Goal: Transaction & Acquisition: Obtain resource

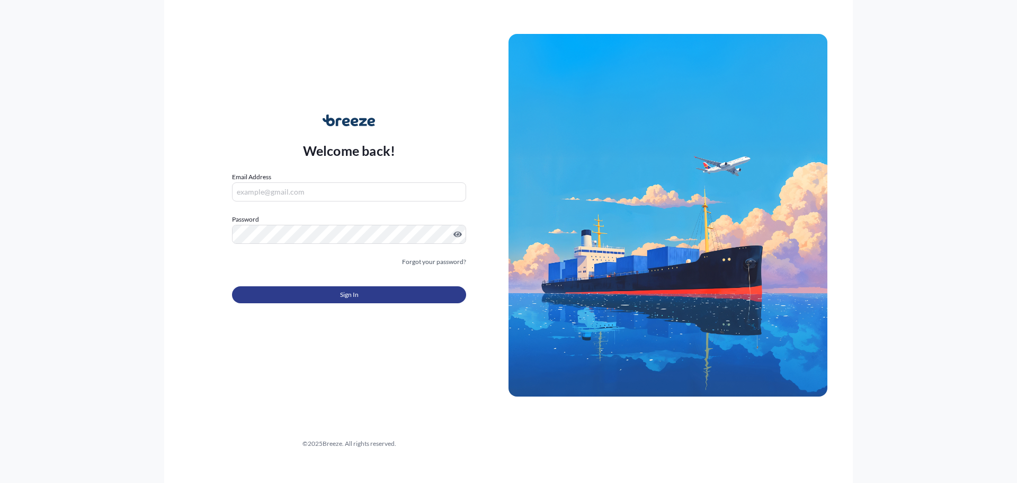
type input "[PERSON_NAME][EMAIL_ADDRESS][DOMAIN_NAME]"
click at [351, 295] on span "Sign In" at bounding box center [349, 294] width 19 height 11
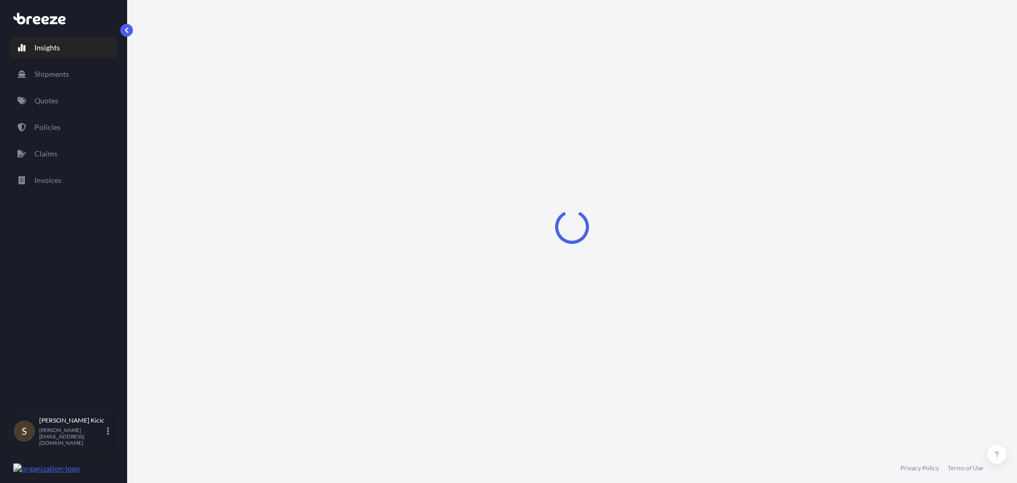
select select "2025"
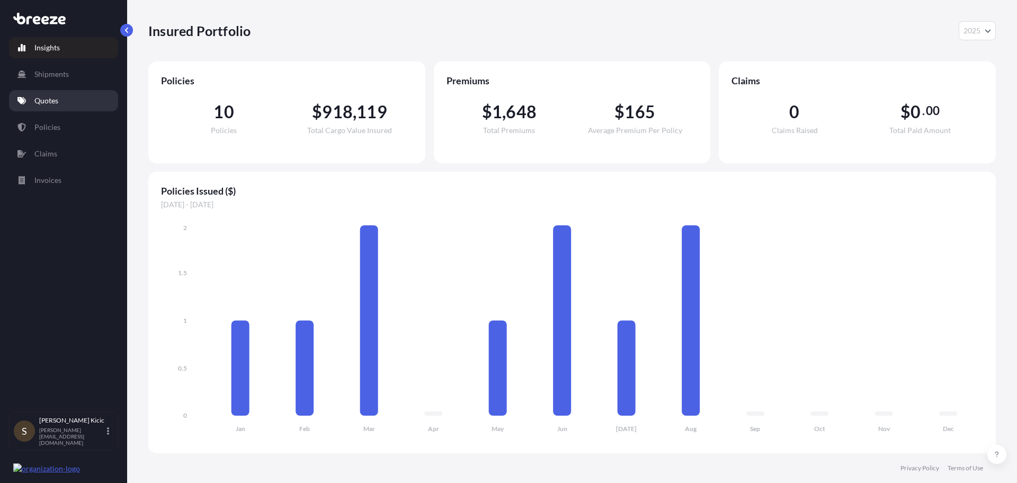
click at [48, 100] on p "Quotes" at bounding box center [46, 100] width 24 height 11
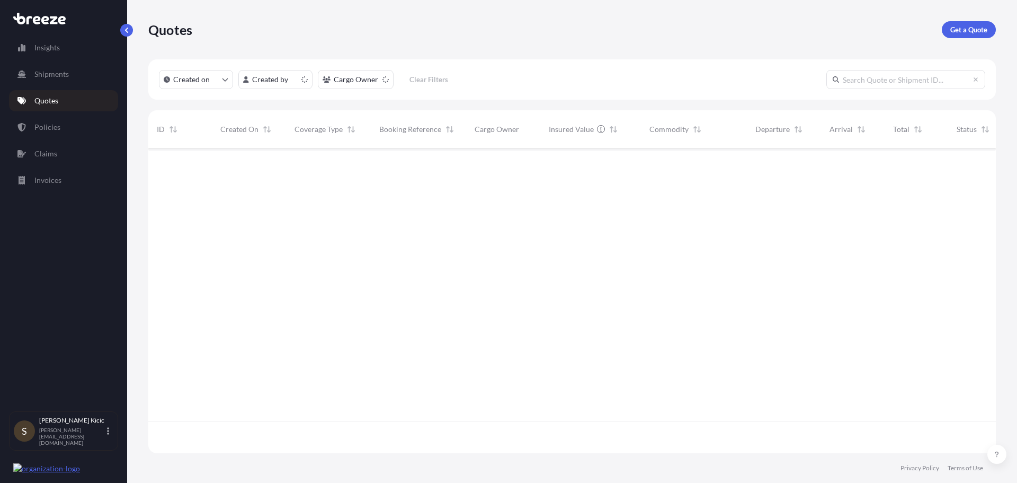
scroll to position [303, 840]
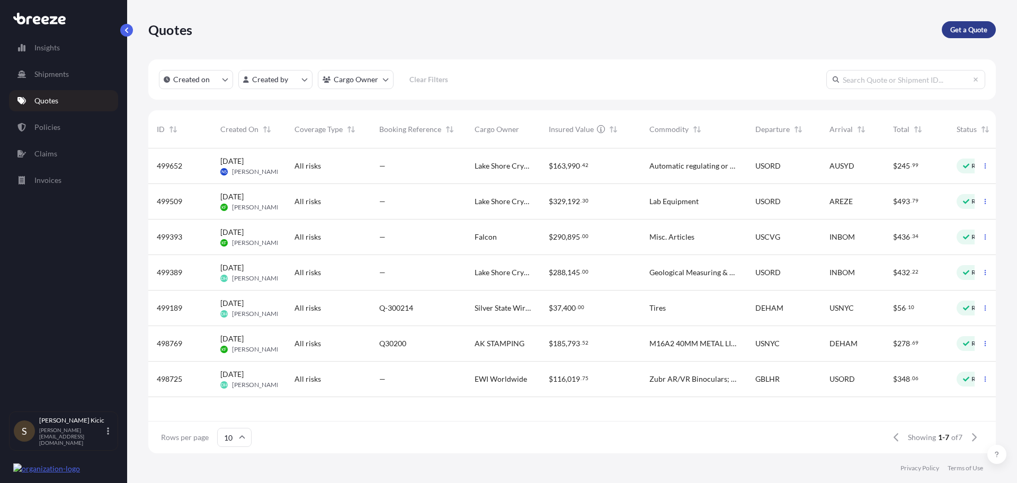
click at [962, 30] on p "Get a Quote" at bounding box center [968, 29] width 37 height 11
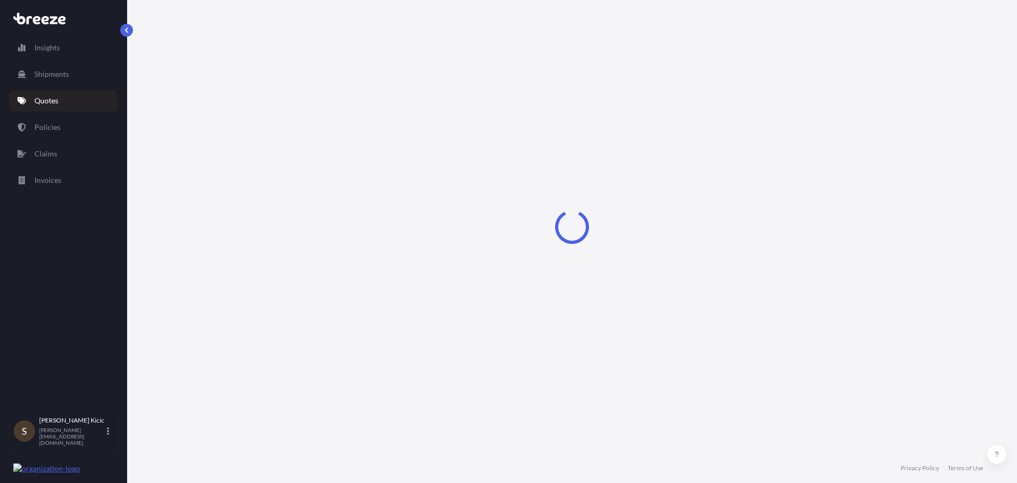
select select "Sea"
select select "1"
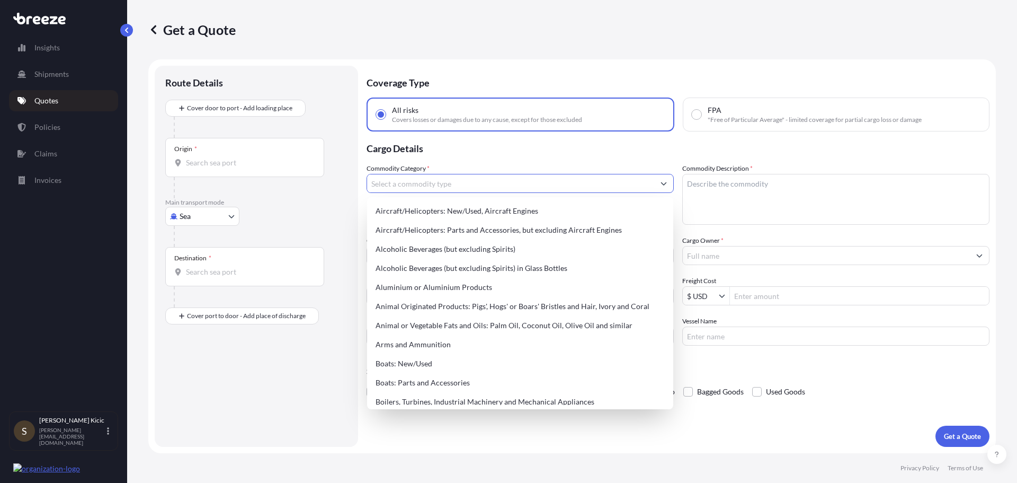
click at [666, 181] on icon "Show suggestions" at bounding box center [664, 183] width 6 height 6
click at [517, 207] on div "Aircraft/Helicopters: New/Used, Aircraft Engines" at bounding box center [520, 210] width 298 height 19
type input "Aircraft/Helicopters: New/Used, Aircraft Engines"
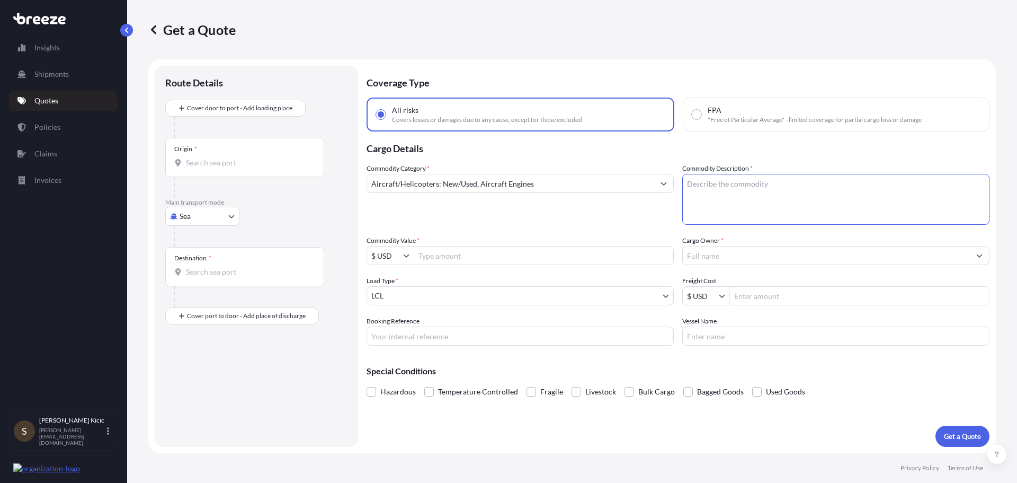
click at [704, 184] on textarea "Commodity Description *" at bounding box center [835, 199] width 307 height 51
type textarea "AIRCRAFT ENGINE"
click at [463, 257] on input "Commodity Value *" at bounding box center [543, 255] width 259 height 19
type input "136,401.92"
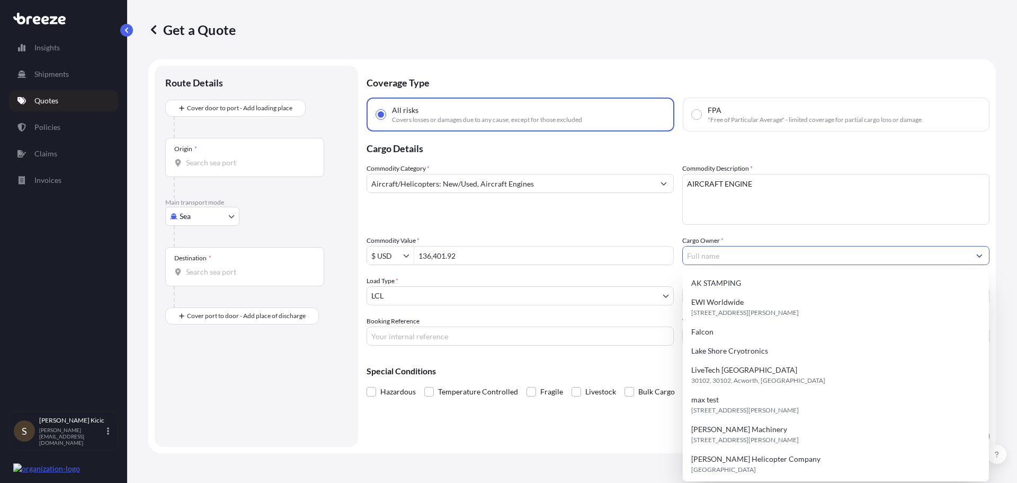
click at [983, 255] on button "Show suggestions" at bounding box center [979, 255] width 19 height 19
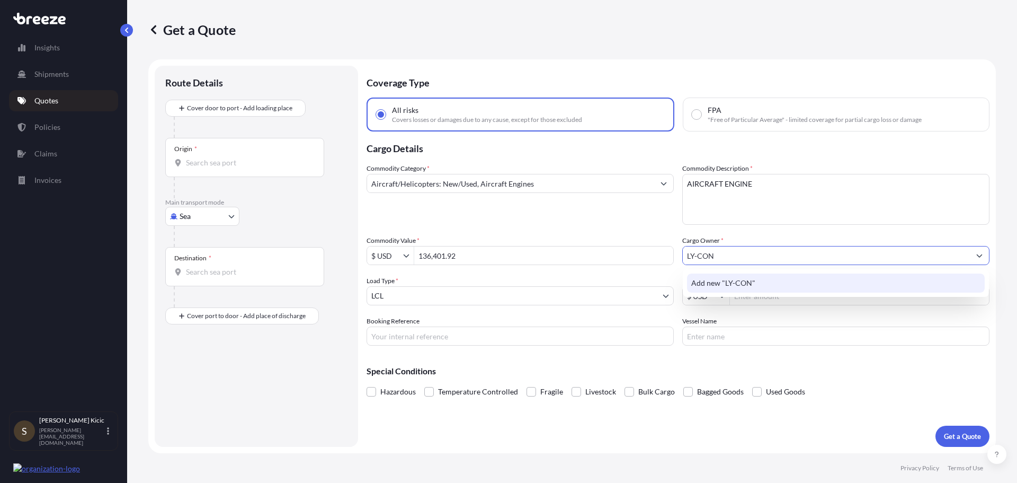
click at [750, 282] on span "Add new "LY-CON"" at bounding box center [723, 283] width 64 height 11
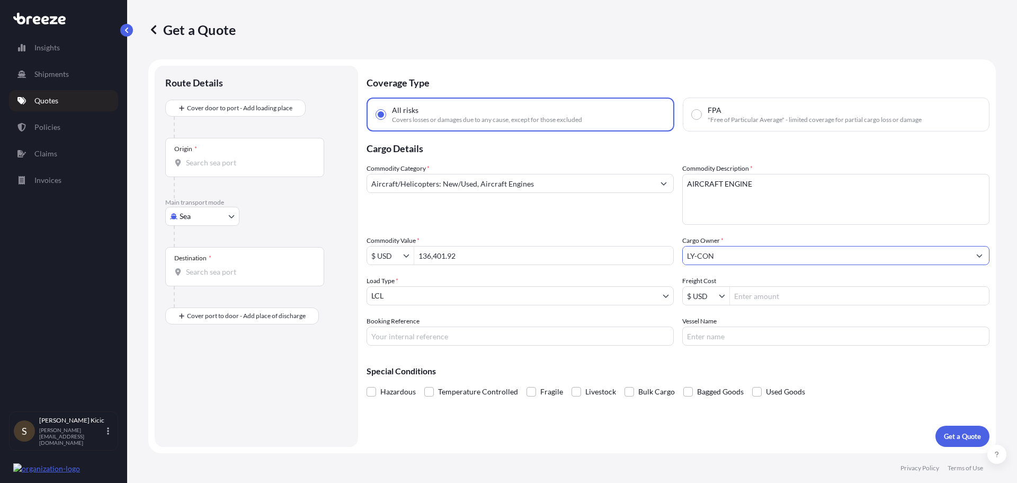
type input "LY-CON"
click at [666, 297] on body "1 option available. Insights Shipments Quotes Policies Claims Invoices S [PERSO…" at bounding box center [508, 241] width 1017 height 483
click at [954, 439] on p "Get a Quote" at bounding box center [962, 436] width 37 height 11
click at [200, 160] on input "Origin * Please select an origin" at bounding box center [248, 162] width 125 height 11
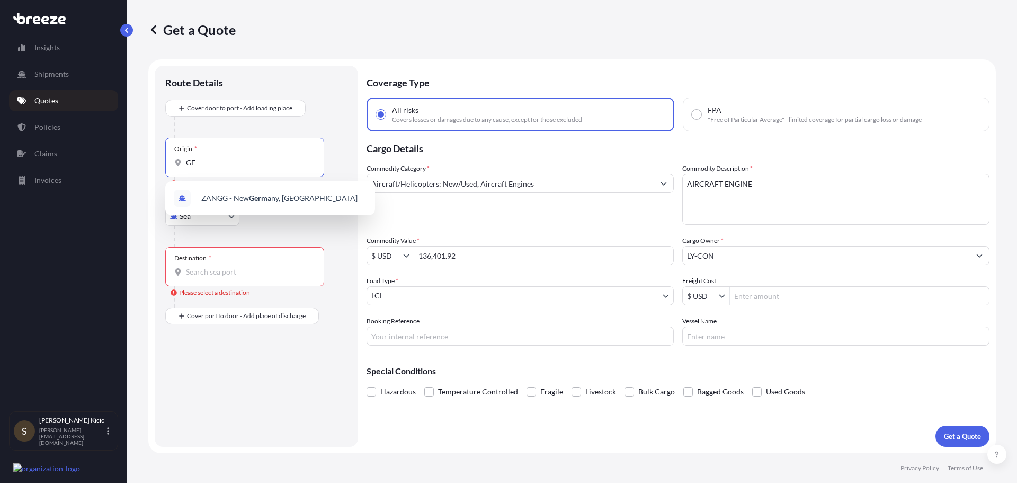
type input "G"
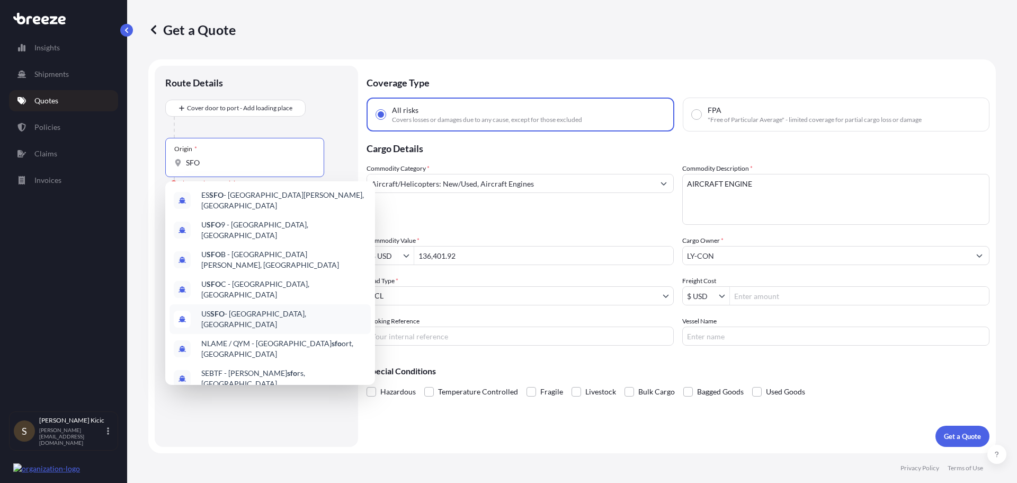
click at [279, 308] on span "US SFO - [GEOGRAPHIC_DATA], [GEOGRAPHIC_DATA]" at bounding box center [283, 318] width 165 height 21
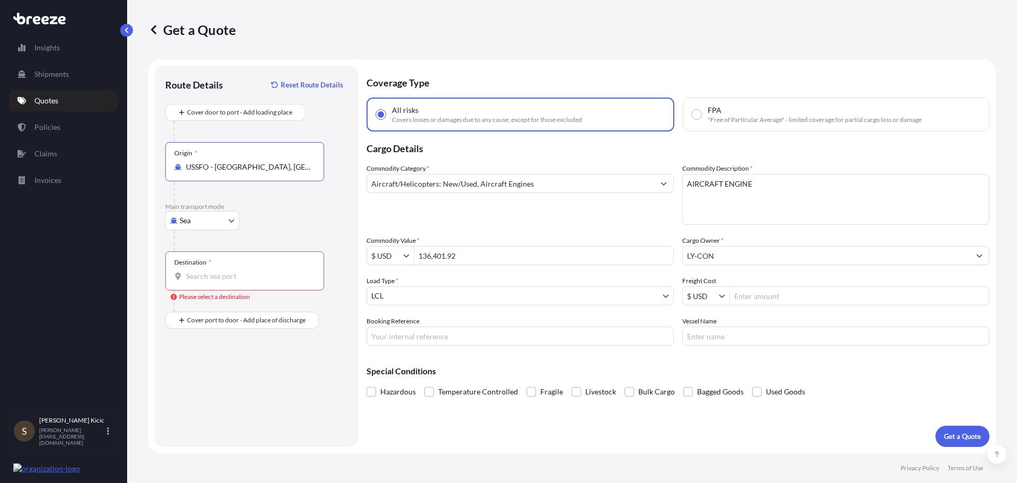
type input "USSFO - [GEOGRAPHIC_DATA], [GEOGRAPHIC_DATA]"
click at [230, 221] on body "10 options available. Insights Shipments Quotes Policies Claims Invoices S [PER…" at bounding box center [508, 241] width 1017 height 483
click at [194, 265] on span "Air" at bounding box center [190, 267] width 11 height 11
select select "Air"
click at [208, 168] on input "Origin *" at bounding box center [248, 167] width 125 height 11
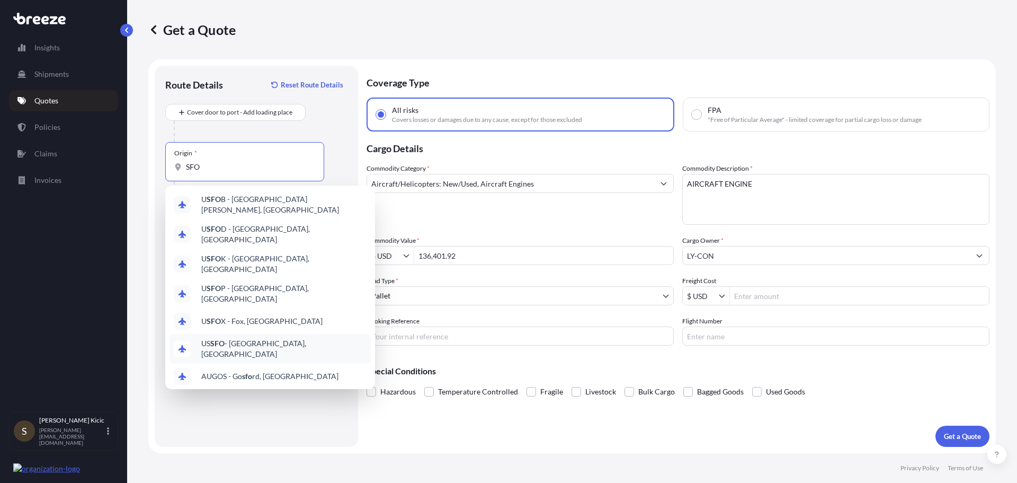
click at [256, 338] on span "US SFO - [GEOGRAPHIC_DATA], [GEOGRAPHIC_DATA]" at bounding box center [283, 348] width 165 height 21
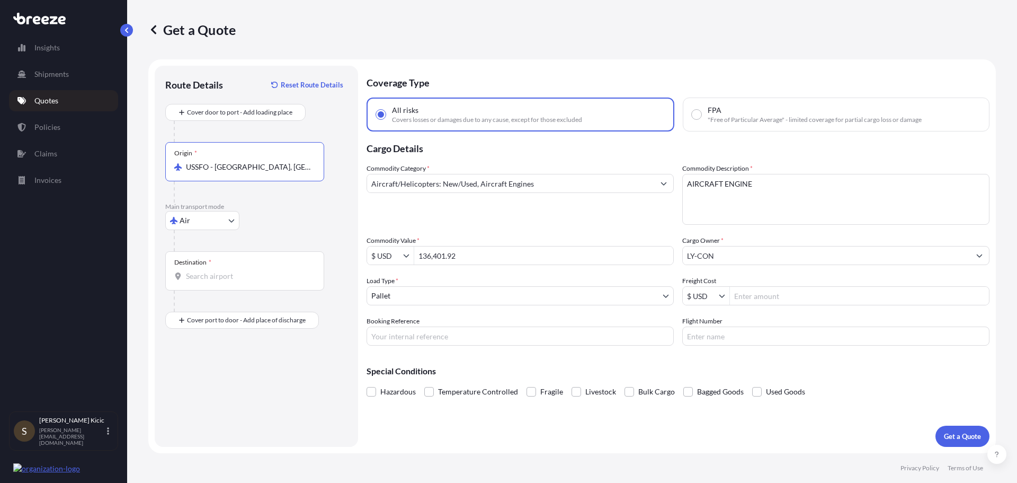
type input "USSFO - [GEOGRAPHIC_DATA], [GEOGRAPHIC_DATA]"
click at [197, 279] on input "Destination *" at bounding box center [248, 276] width 125 height 11
type input "USVIS - [GEOGRAPHIC_DATA], [GEOGRAPHIC_DATA]"
click at [958, 434] on p "Get a Quote" at bounding box center [962, 436] width 37 height 11
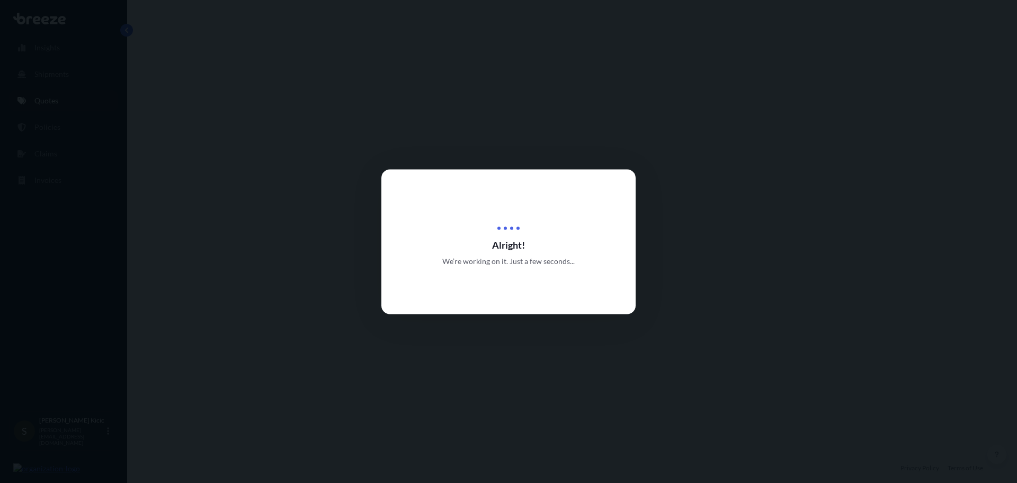
select select "Air"
select select "1"
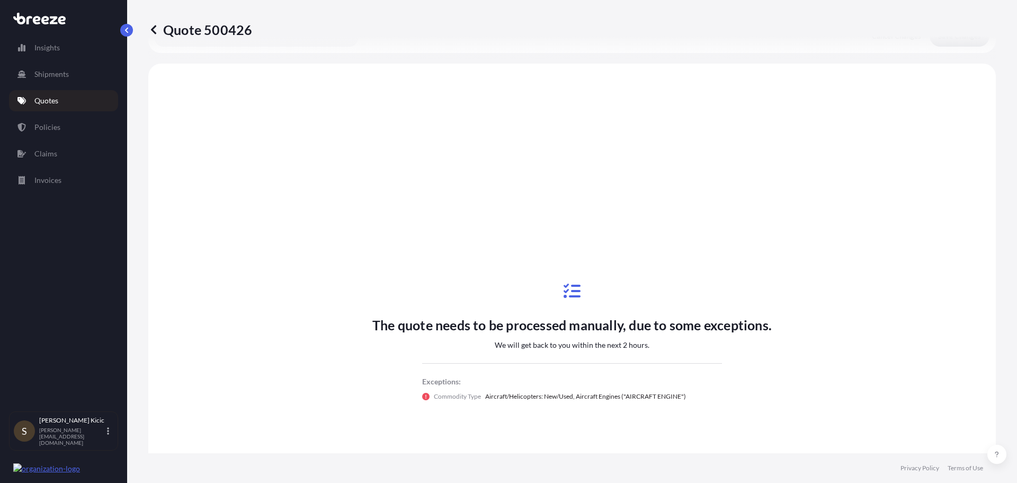
scroll to position [385, 0]
